Goal: Book appointment/travel/reservation

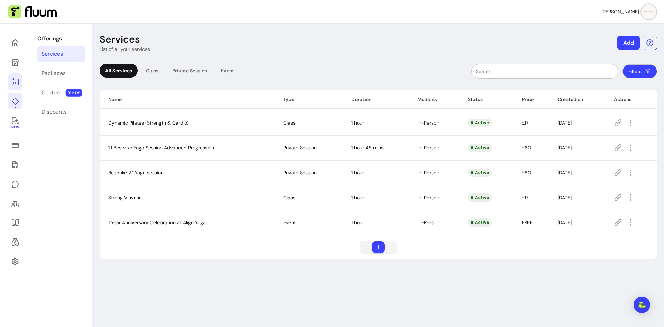
click at [10, 79] on link at bounding box center [14, 81] width 13 height 17
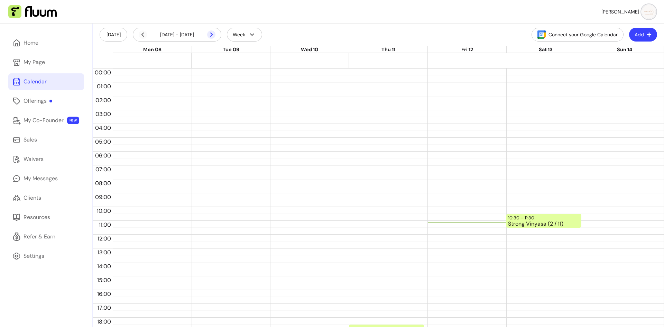
click at [212, 37] on icon at bounding box center [211, 34] width 8 height 8
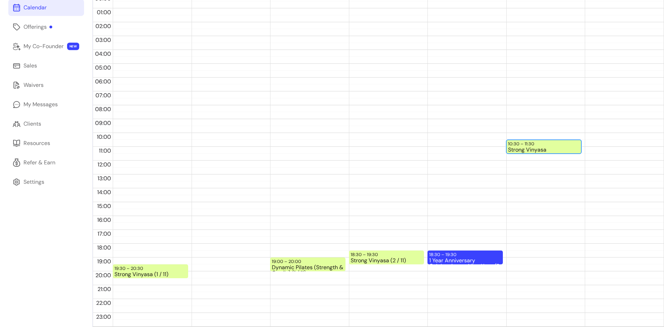
click at [539, 147] on div "Strong Vinyasa" at bounding box center [544, 150] width 72 height 6
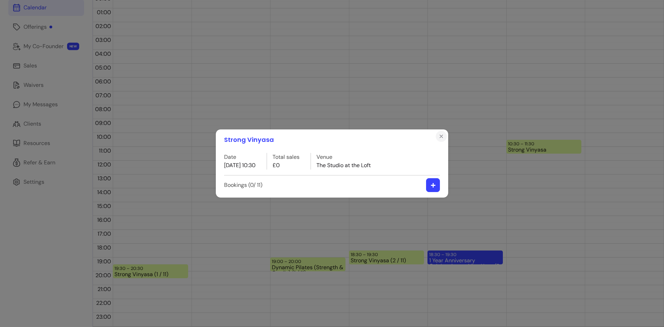
click at [439, 136] on icon "Close" at bounding box center [442, 137] width 6 height 6
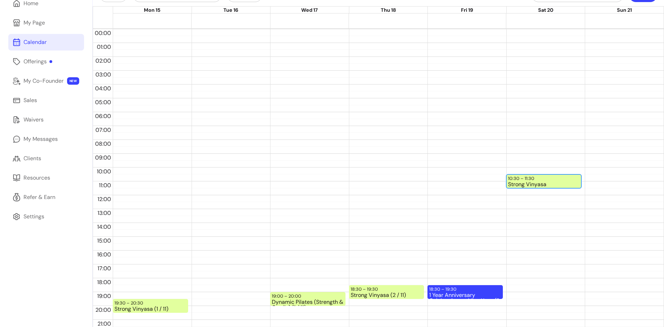
scroll to position [5, 0]
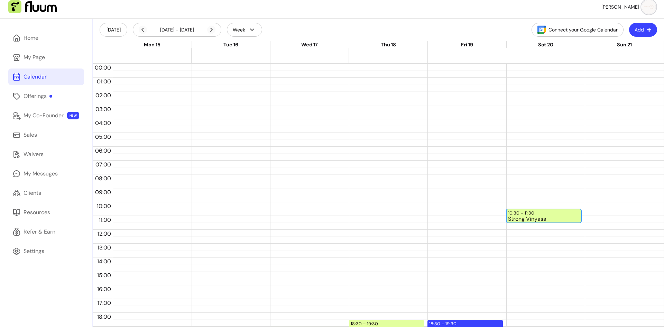
click at [532, 217] on div "Strong Vinyasa" at bounding box center [544, 219] width 72 height 6
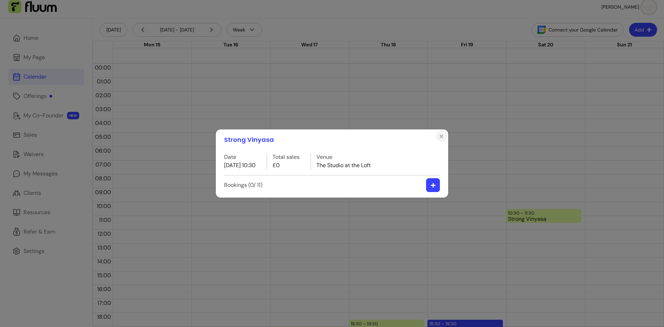
click at [442, 134] on icon "Close" at bounding box center [442, 137] width 6 height 6
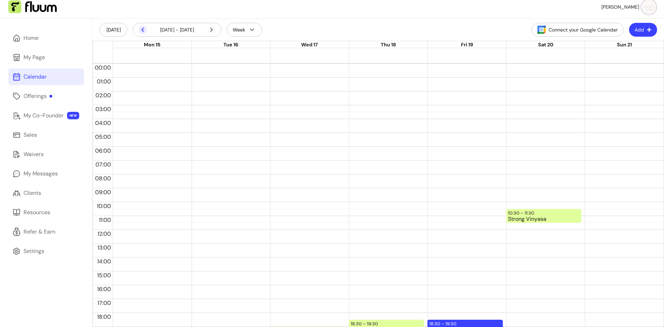
click at [145, 30] on icon at bounding box center [143, 30] width 8 height 8
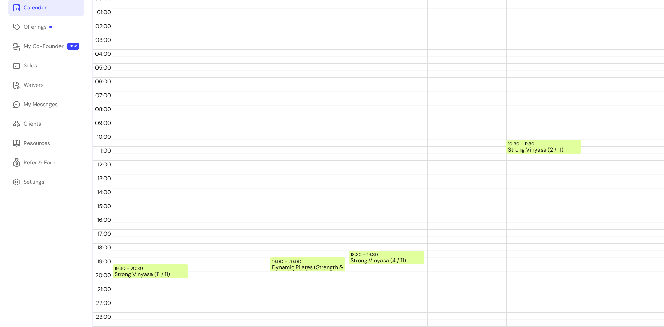
scroll to position [0, 0]
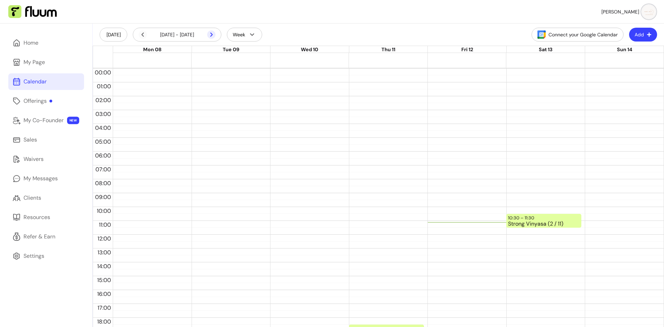
click at [211, 35] on icon at bounding box center [211, 34] width 8 height 8
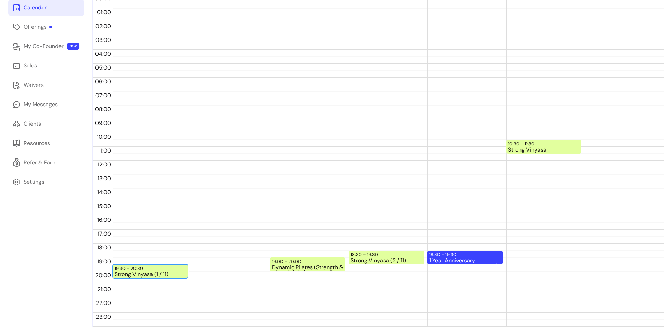
click at [172, 273] on div "Strong Vinyasa (1 / 11)" at bounding box center [151, 275] width 72 height 6
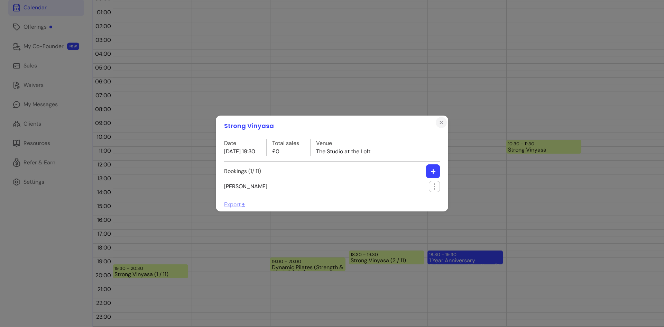
click at [438, 124] on button "Close" at bounding box center [441, 122] width 11 height 11
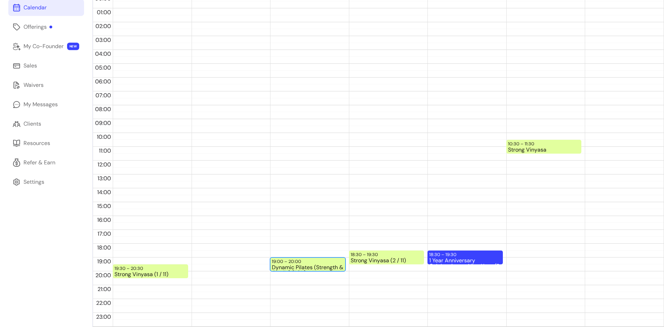
click at [288, 265] on div "Dynamic Pilates (Strength & Cardio) (1 / 11)" at bounding box center [308, 268] width 72 height 6
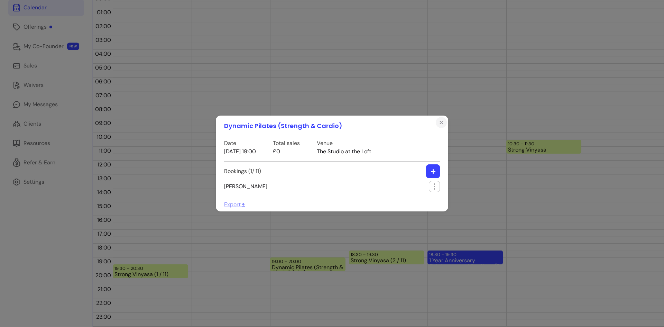
click at [439, 122] on icon "Close" at bounding box center [442, 123] width 6 height 6
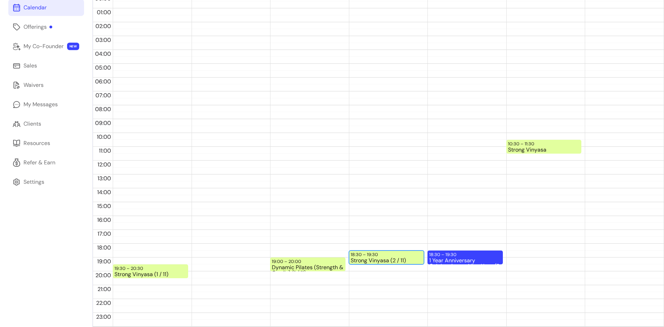
click at [387, 264] on div "Strong Vinyasa (2 / 11)" at bounding box center [387, 261] width 72 height 6
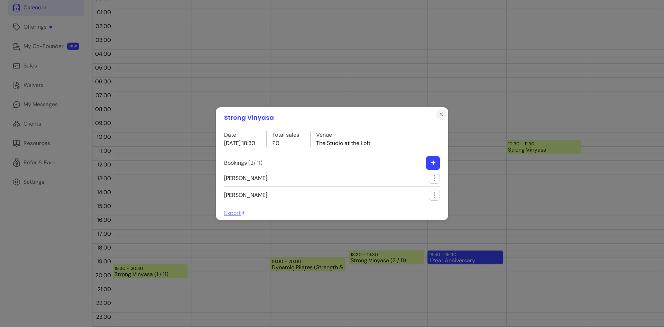
click at [439, 110] on button "Close" at bounding box center [441, 114] width 11 height 11
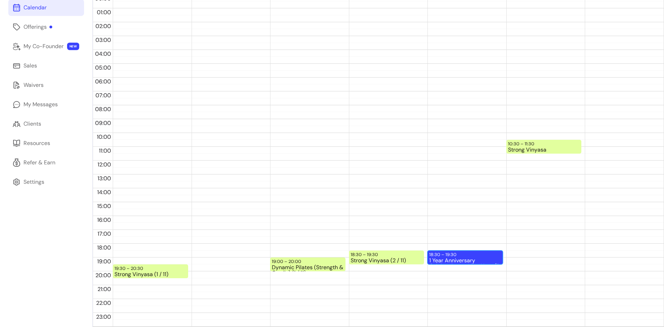
click at [454, 255] on div "18:30 – 19:30" at bounding box center [443, 254] width 29 height 7
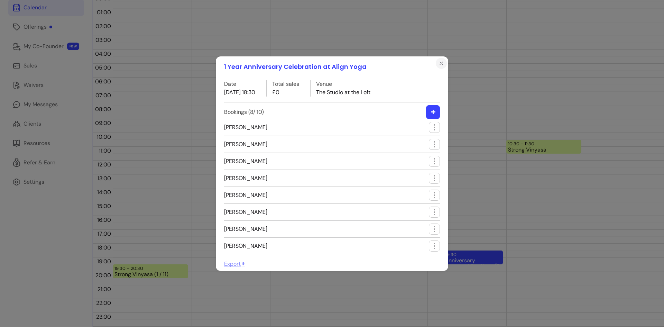
click at [445, 65] on button "Close" at bounding box center [441, 63] width 11 height 11
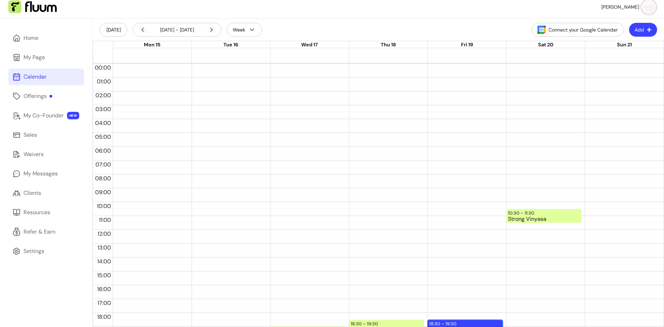
scroll to position [0, 0]
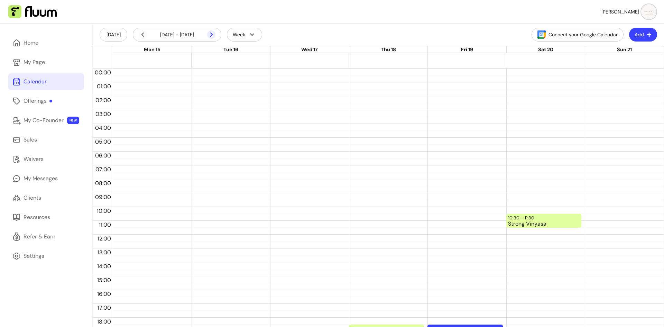
click at [212, 34] on icon at bounding box center [174, 43] width 117 height 99
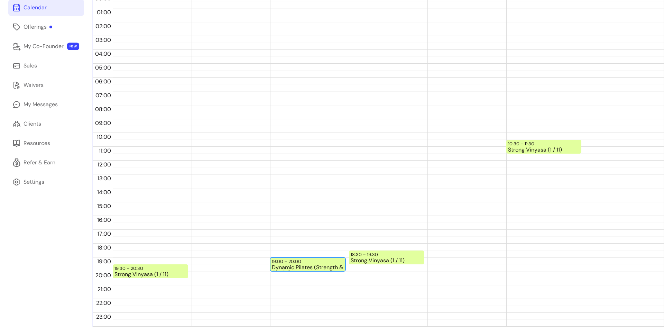
click at [323, 265] on div "Dynamic Pilates (Strength & Cardio)" at bounding box center [308, 268] width 72 height 6
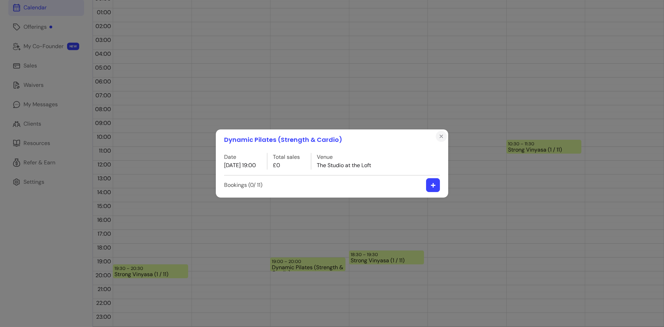
click at [437, 134] on button "Close" at bounding box center [441, 136] width 11 height 11
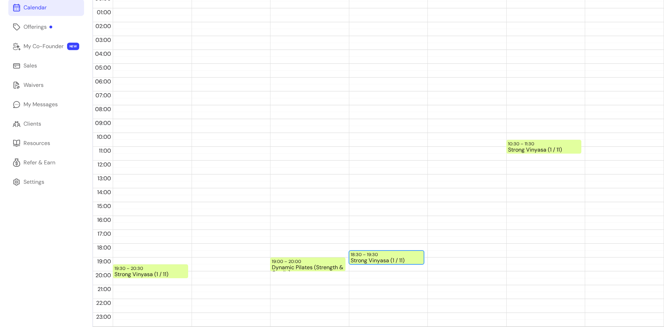
click at [402, 258] on div "Strong Vinyasa (1 / 11)" at bounding box center [387, 261] width 72 height 6
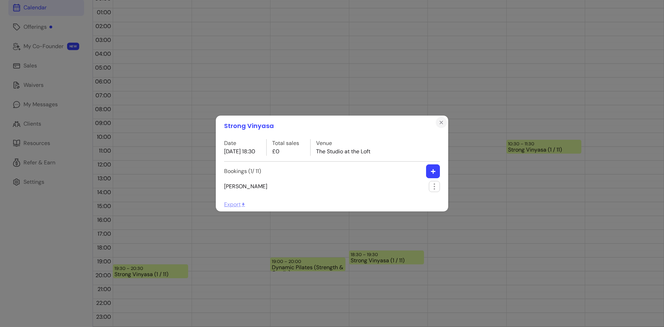
click at [443, 123] on icon "Close" at bounding box center [442, 123] width 6 height 6
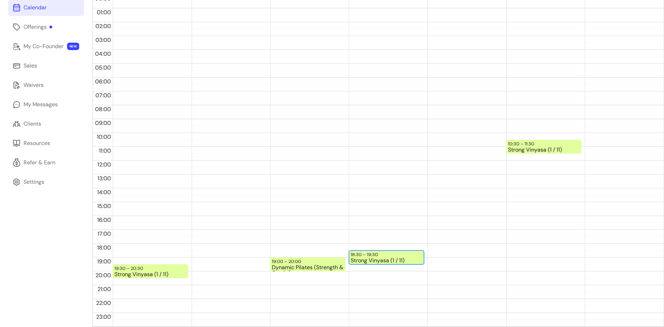
scroll to position [0, 0]
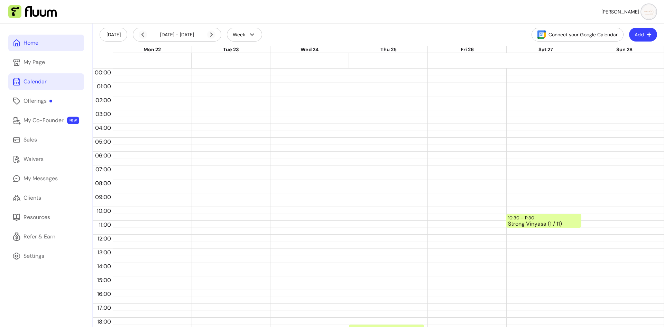
click at [49, 45] on link "Home" at bounding box center [46, 43] width 76 height 17
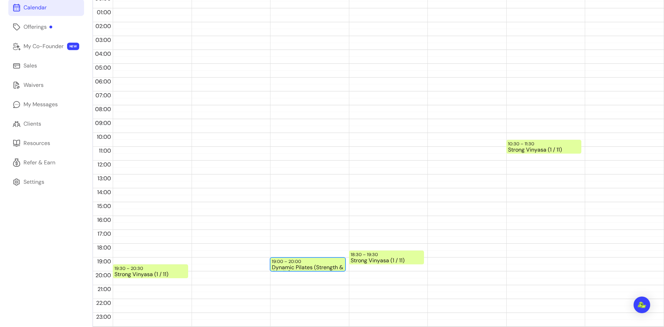
click at [320, 271] on div "19:00 – 20:00 Dynamic Pilates (Strength & Cardio)" at bounding box center [307, 264] width 75 height 14
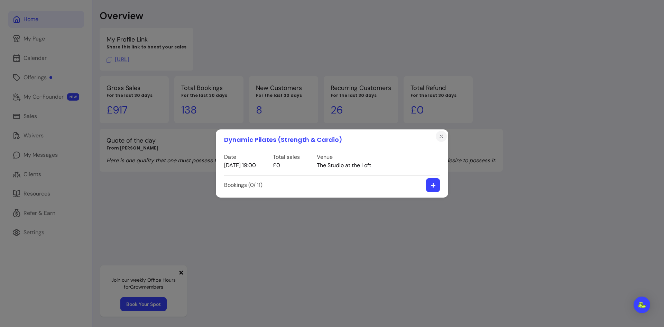
scroll to position [24, 0]
click at [444, 135] on icon "Close" at bounding box center [442, 137] width 6 height 6
